Goal: Information Seeking & Learning: Learn about a topic

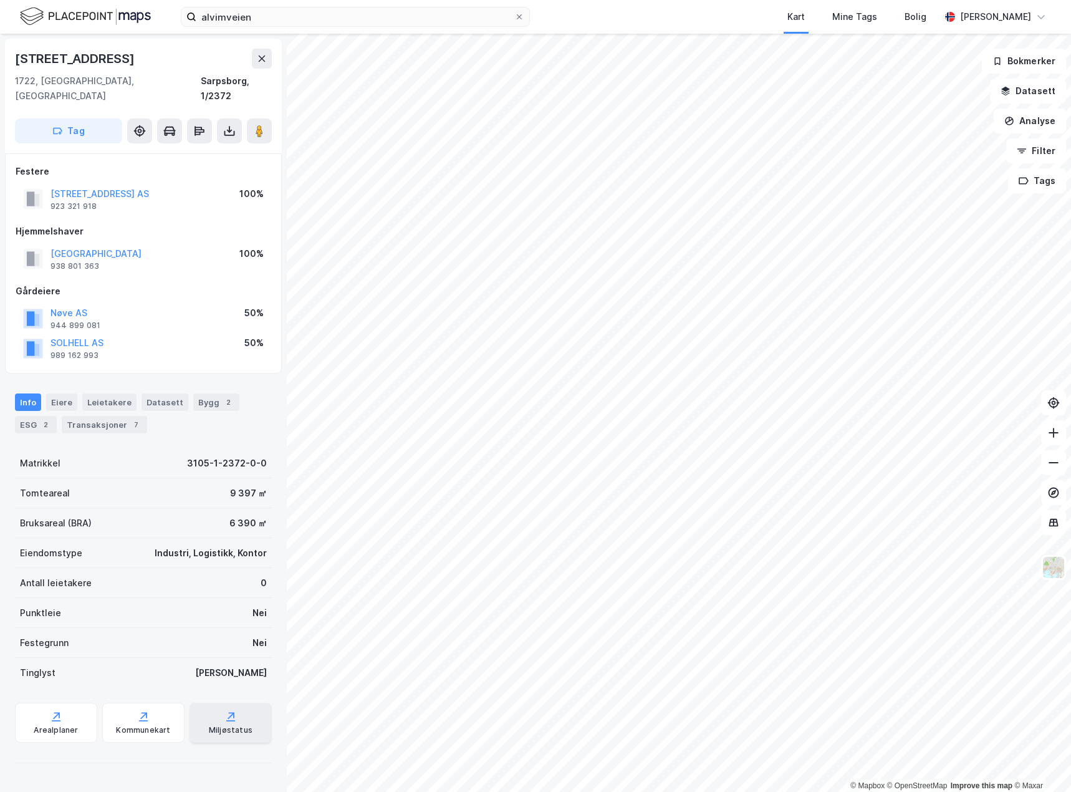
click at [229, 712] on icon at bounding box center [232, 715] width 6 height 6
click at [32, 416] on div "ESG 2" at bounding box center [36, 424] width 42 height 17
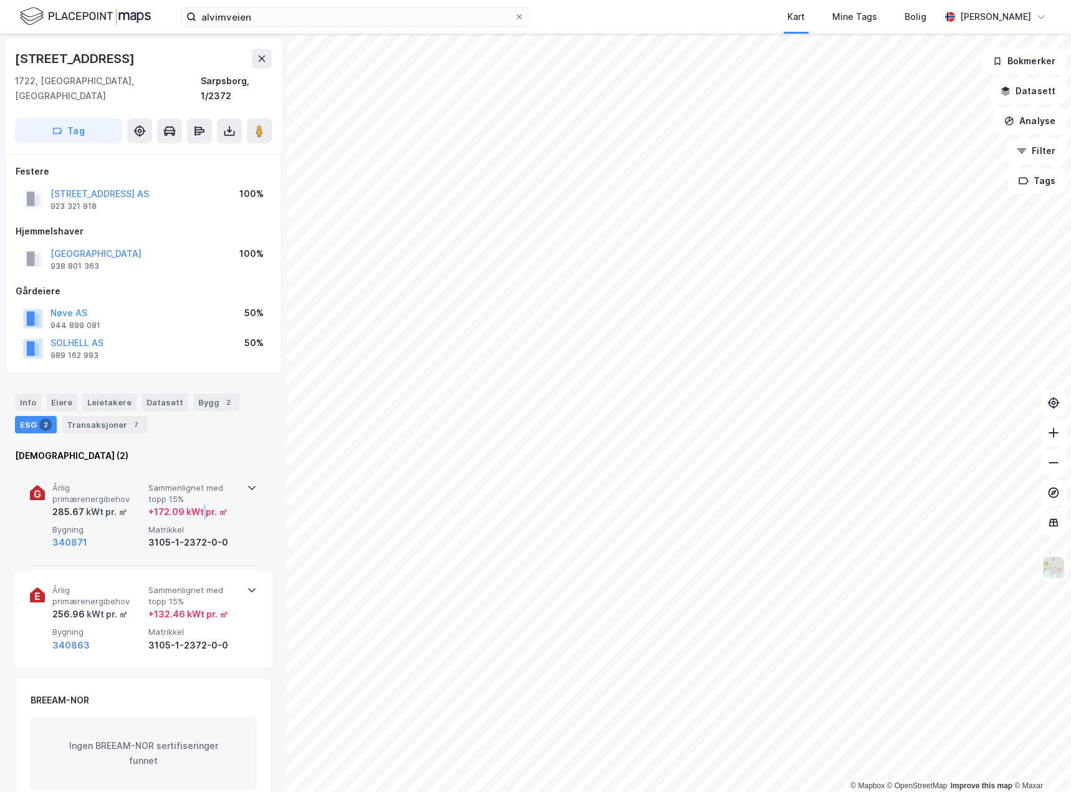
click at [203, 504] on div "+ 172.09 kWt pr. ㎡" at bounding box center [187, 511] width 79 height 15
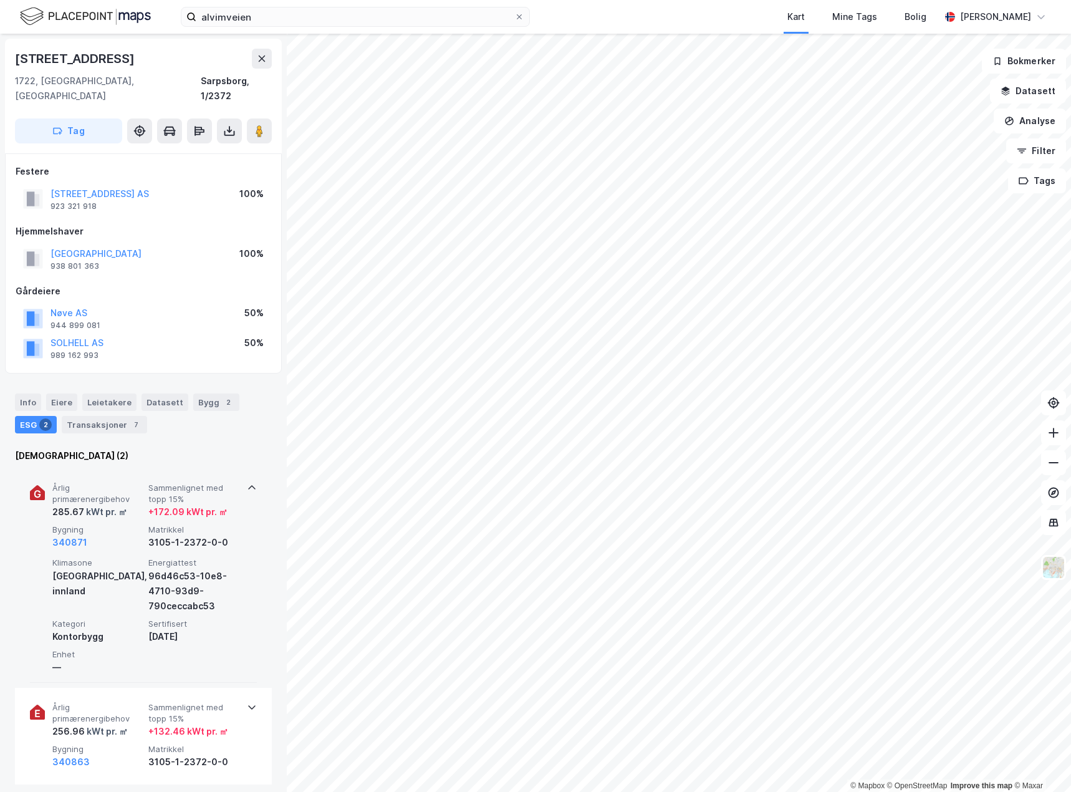
click at [118, 589] on div "Klimasone [GEOGRAPHIC_DATA], innland" at bounding box center [97, 584] width 91 height 55
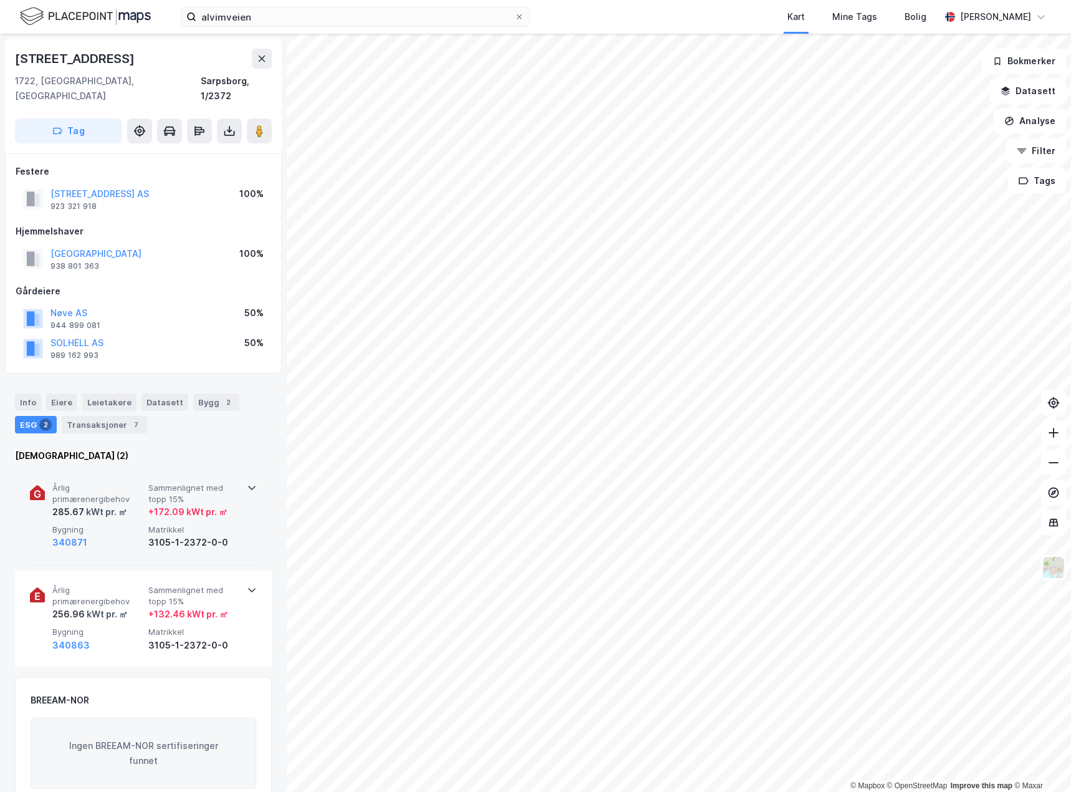
click at [119, 524] on span "Bygning" at bounding box center [97, 529] width 91 height 11
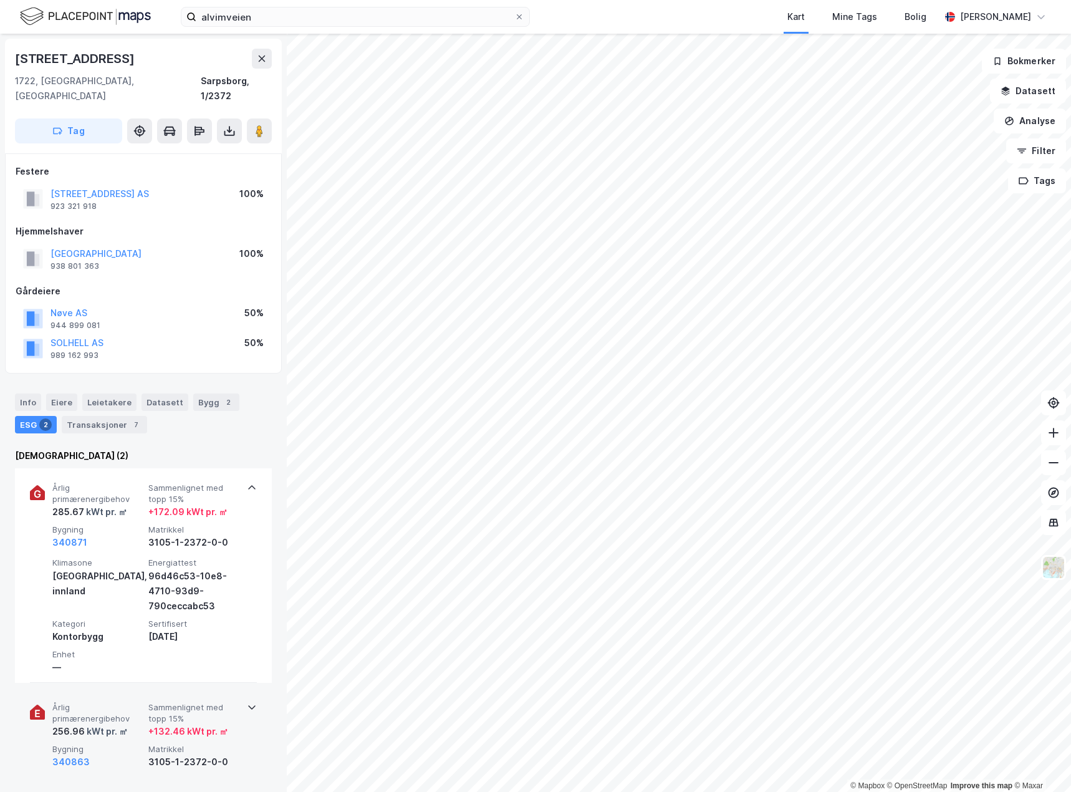
click at [128, 754] on div "340863" at bounding box center [97, 761] width 91 height 15
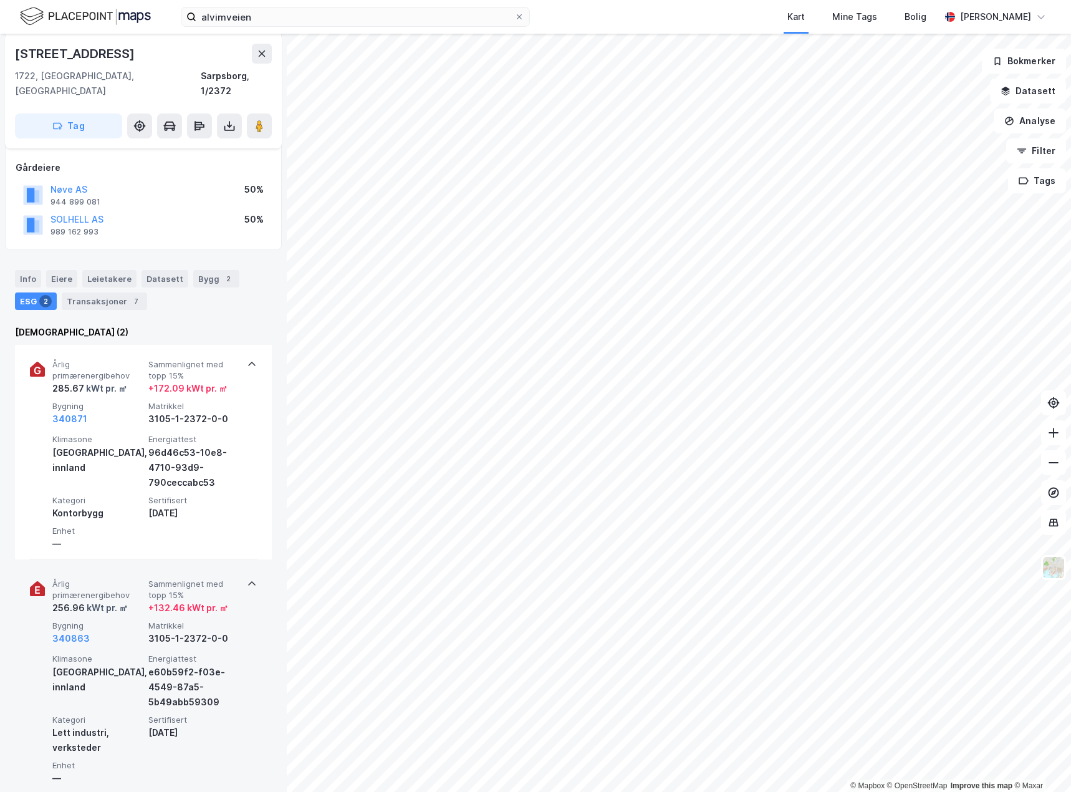
scroll to position [125, 0]
